Goal: Information Seeking & Learning: Find specific fact

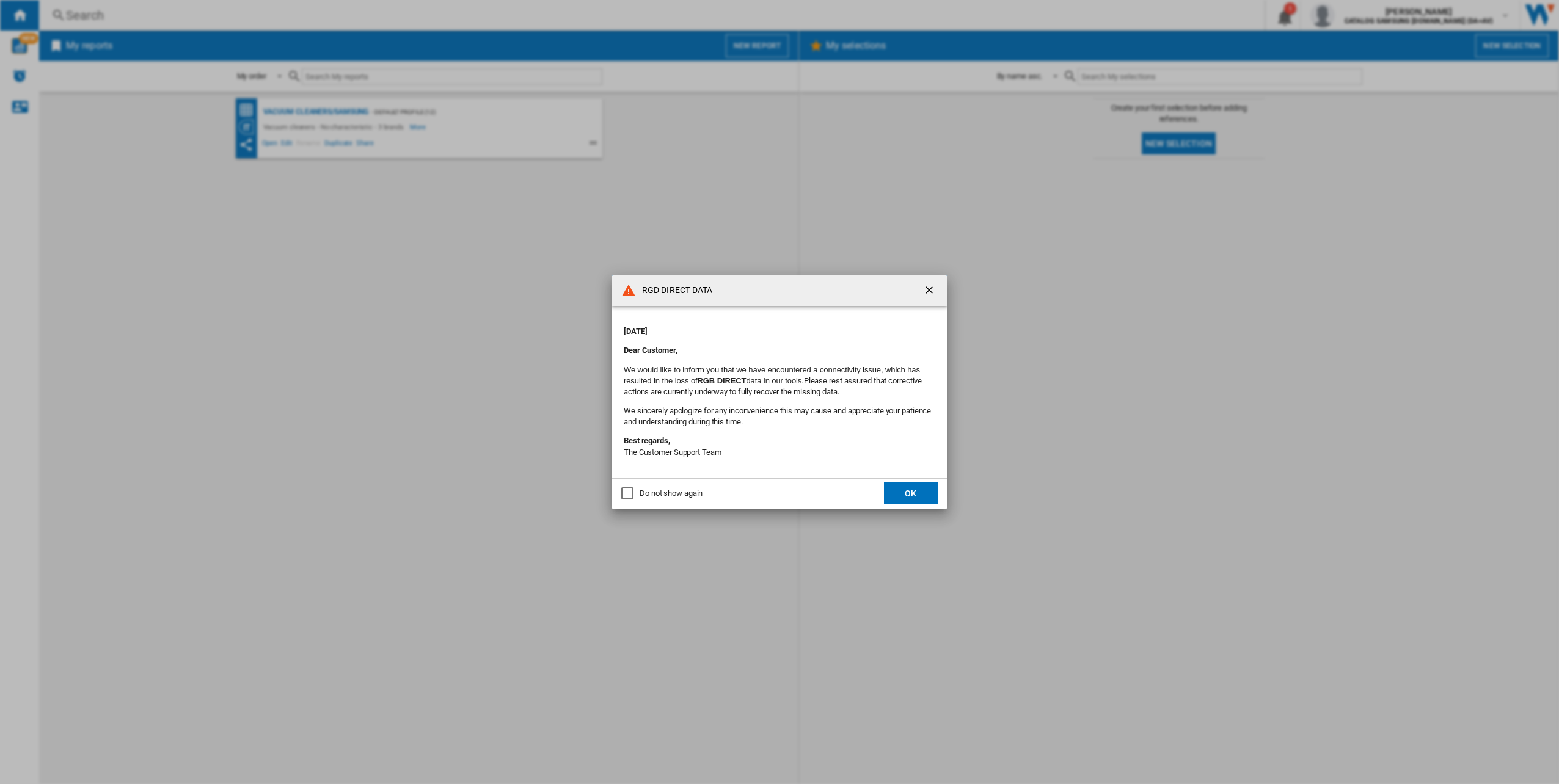
click at [914, 491] on button "OK" at bounding box center [911, 493] width 54 height 22
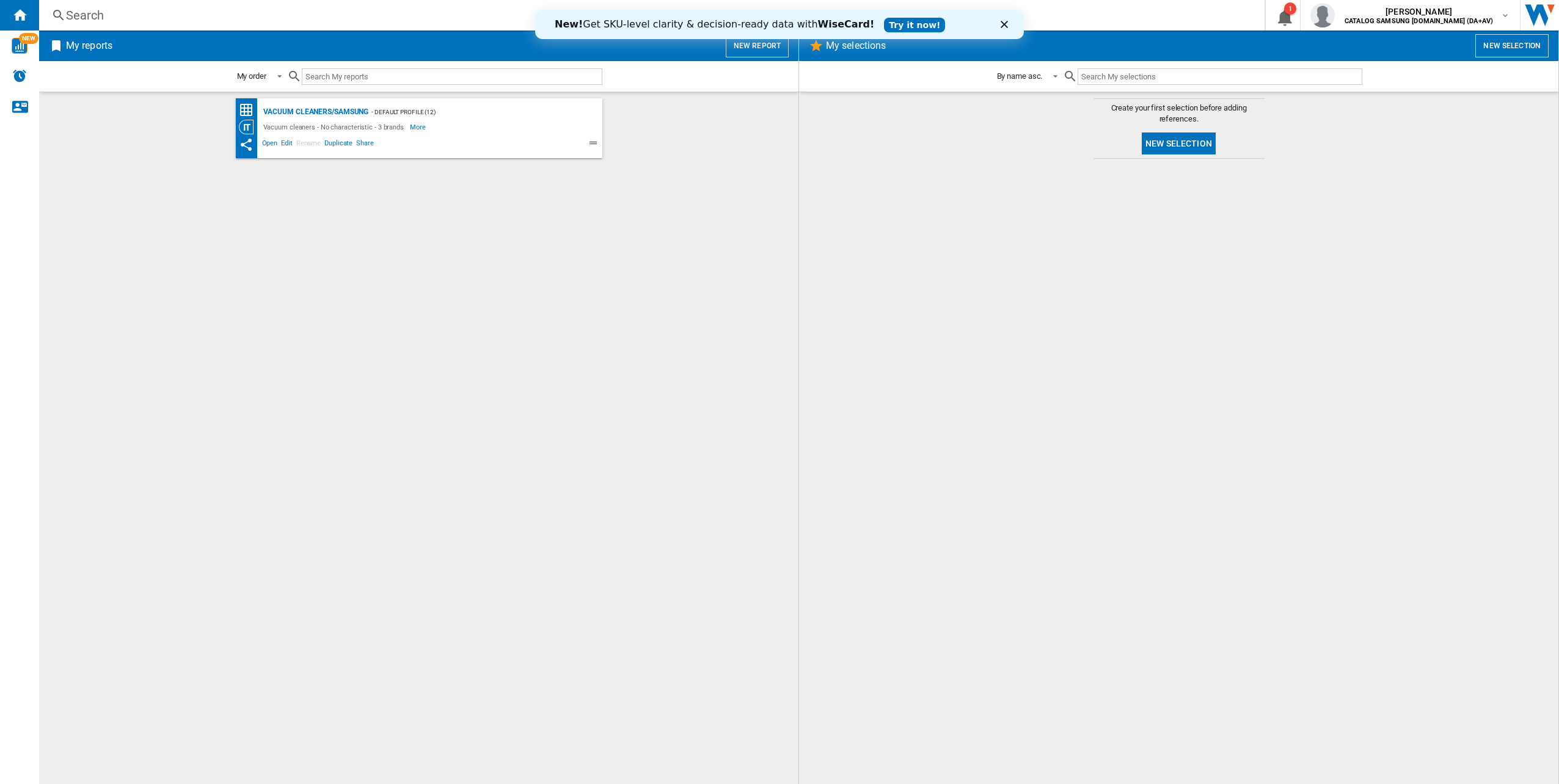
click at [92, 6] on div "Search Search 0 1 [PERSON_NAME] CATALOG SAMSUNG [DOMAIN_NAME] (DA+AV) CATALOG S…" at bounding box center [799, 15] width 1520 height 31
click at [96, 15] on div "Search" at bounding box center [649, 15] width 1167 height 17
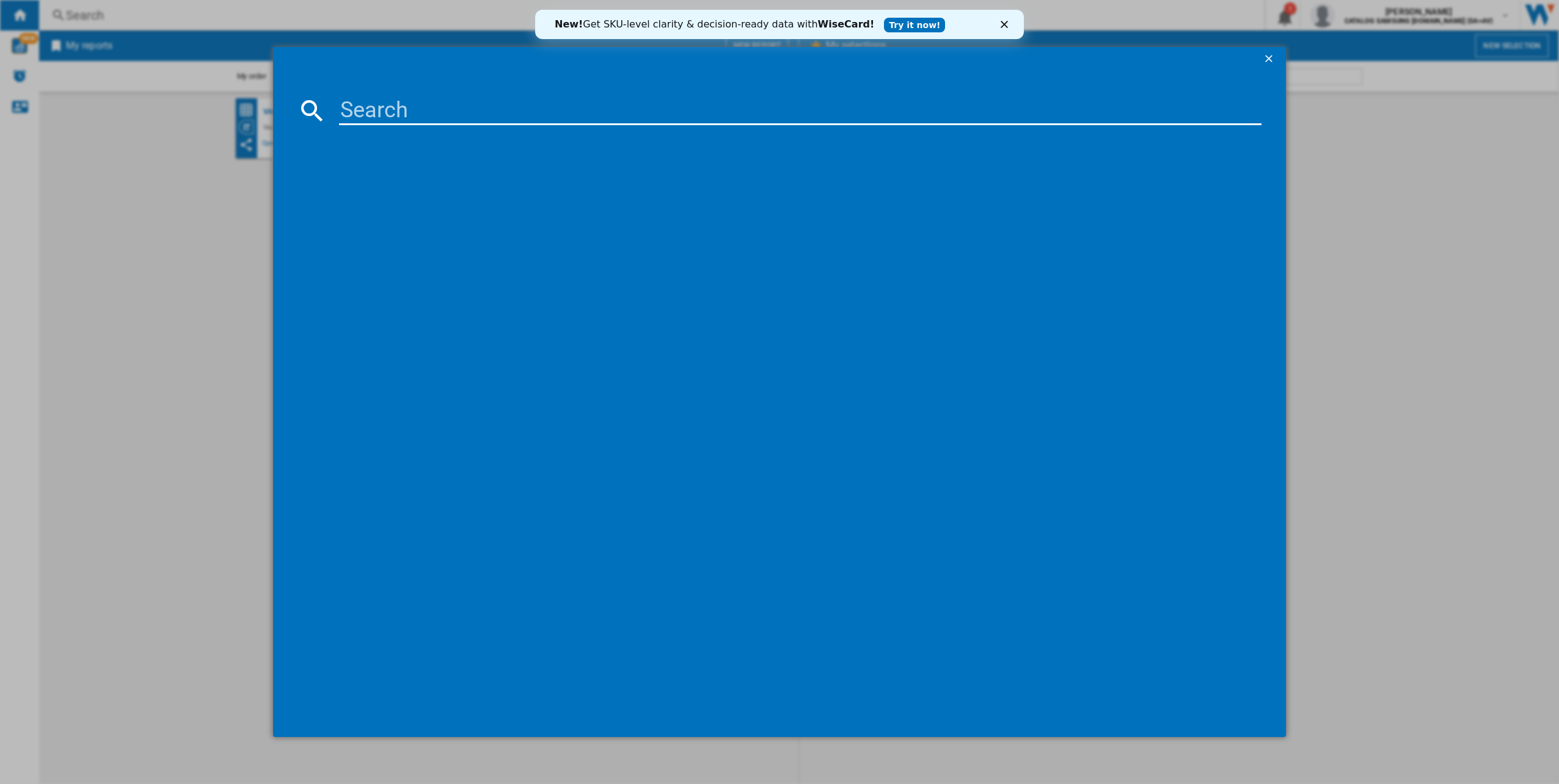
click at [462, 119] on input at bounding box center [800, 111] width 923 height 30
paste input "v"
type input "v"
paste input
click at [696, 112] on input at bounding box center [800, 111] width 923 height 30
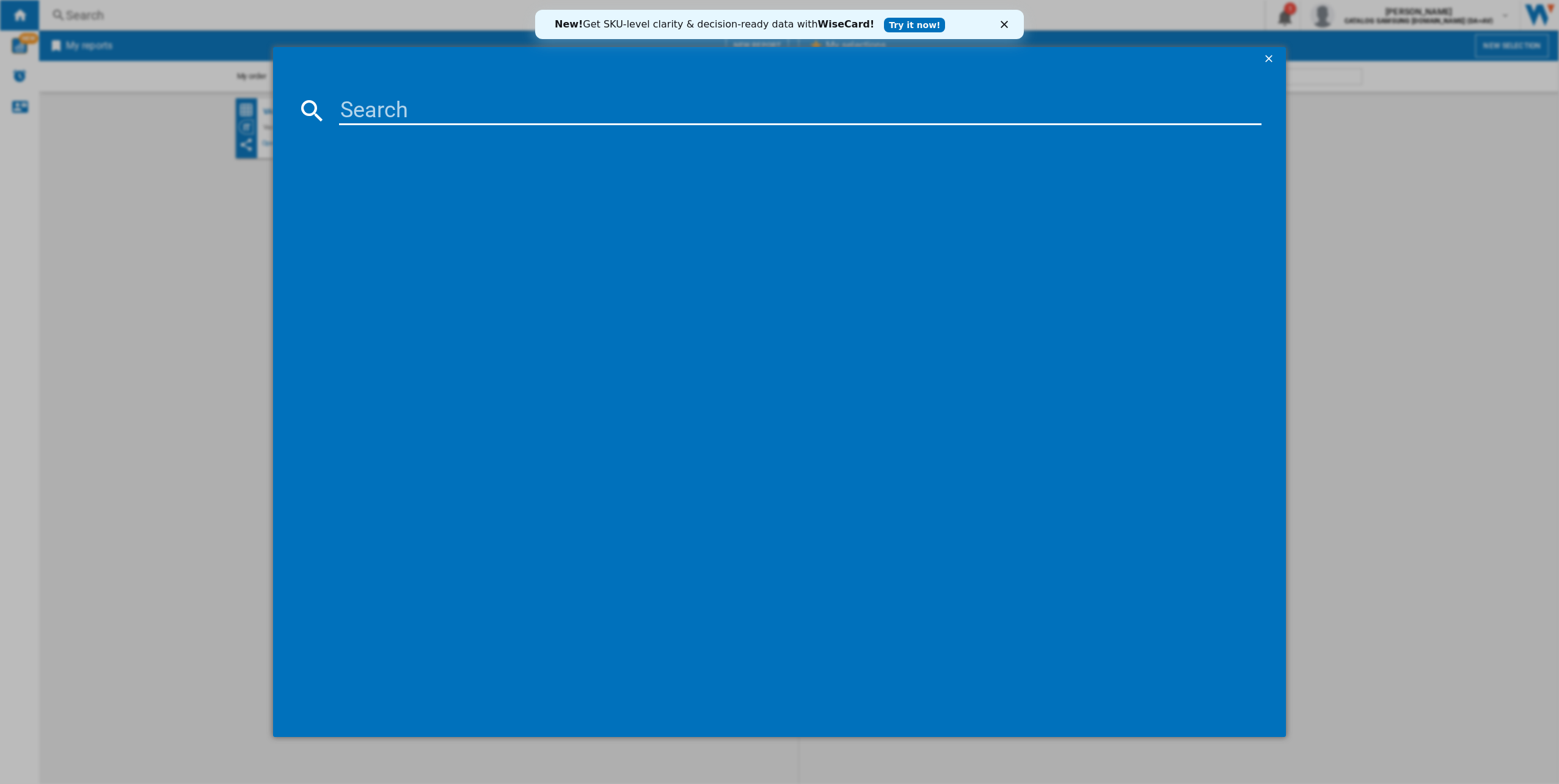
paste input "VS15A6031R4"
type input "VS15A6031R4"
